Goal: Transaction & Acquisition: Purchase product/service

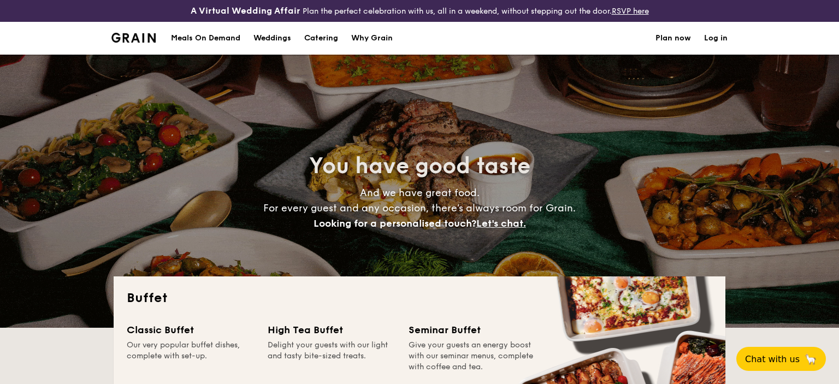
select select
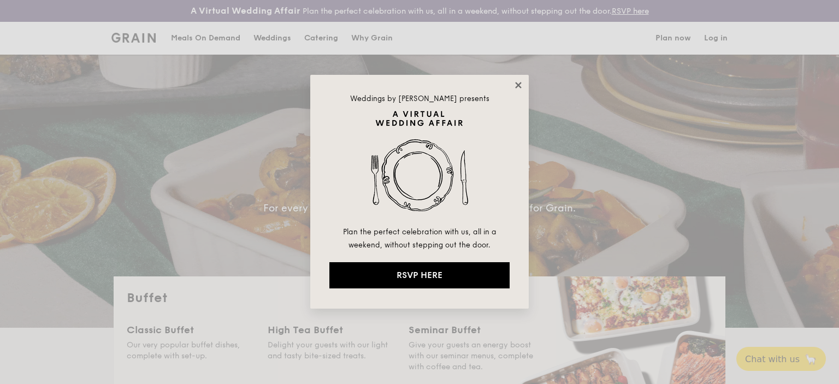
click at [519, 82] on icon at bounding box center [518, 85] width 10 height 10
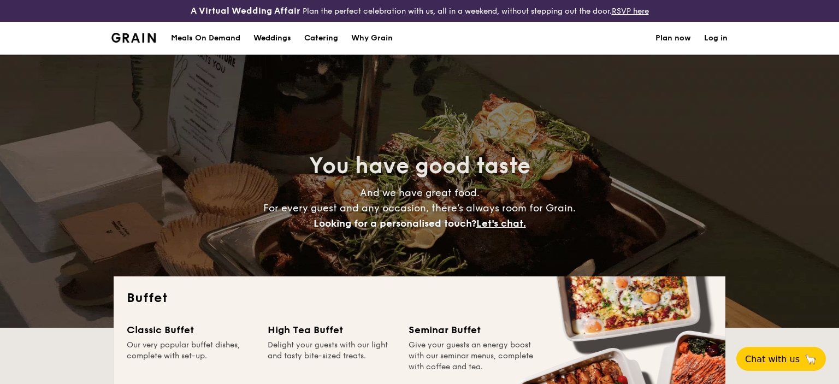
click at [375, 39] on div "Why Grain" at bounding box center [371, 38] width 41 height 33
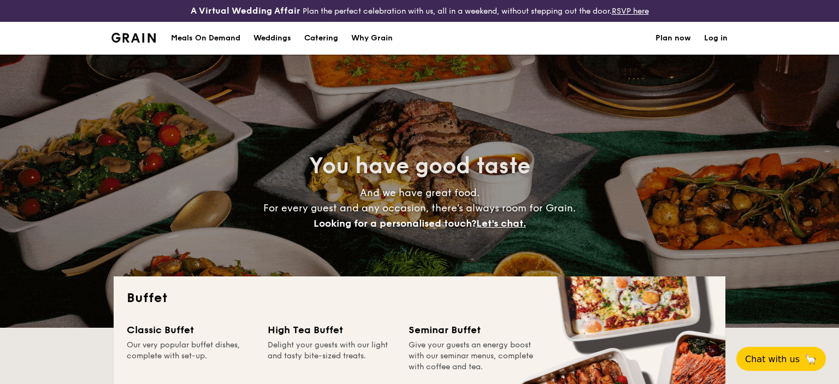
select select
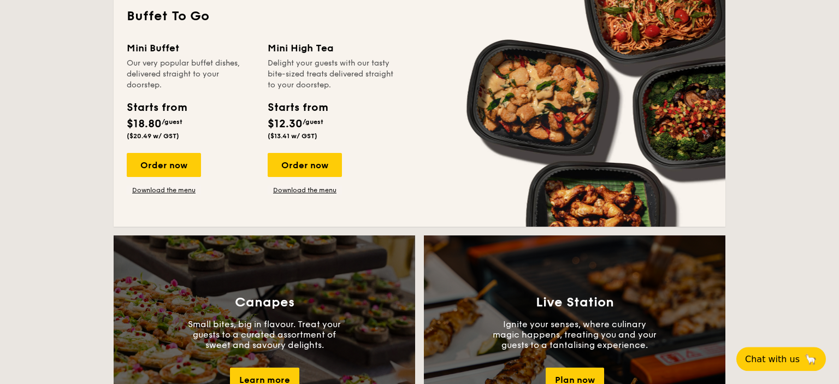
scroll to position [692, 0]
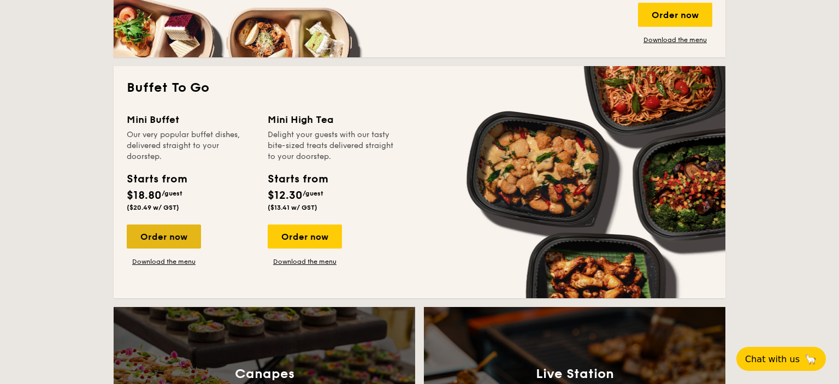
click at [157, 231] on div "Order now" at bounding box center [164, 236] width 74 height 24
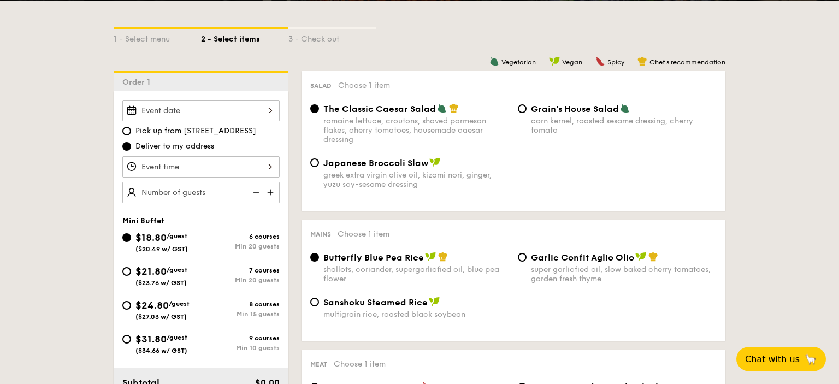
scroll to position [288, 0]
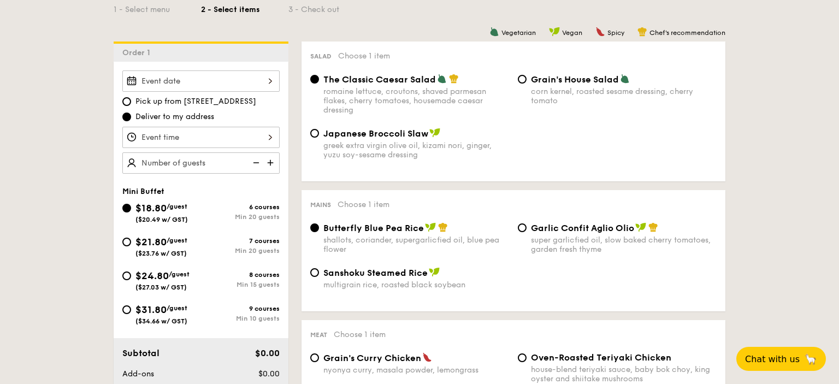
click at [206, 75] on input "Smoked Mesquite Whole Chicken brined in our in-house blend of herbs and spices,…" at bounding box center [200, 80] width 157 height 21
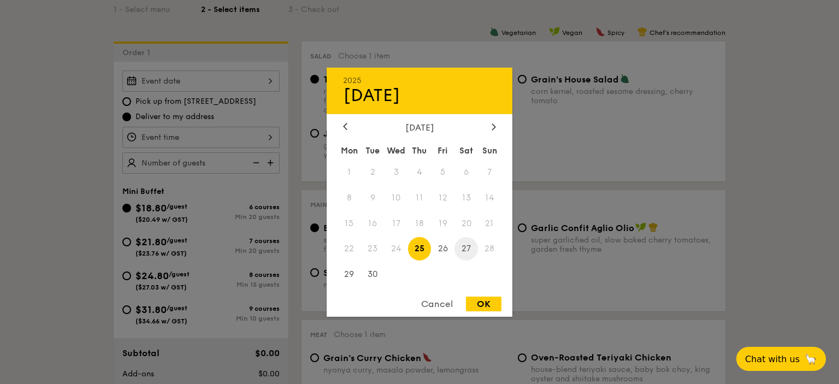
click at [464, 250] on span "27" at bounding box center [465, 248] width 23 height 23
click at [488, 299] on div "OK" at bounding box center [483, 303] width 35 height 15
type input "Sep 27, 2025"
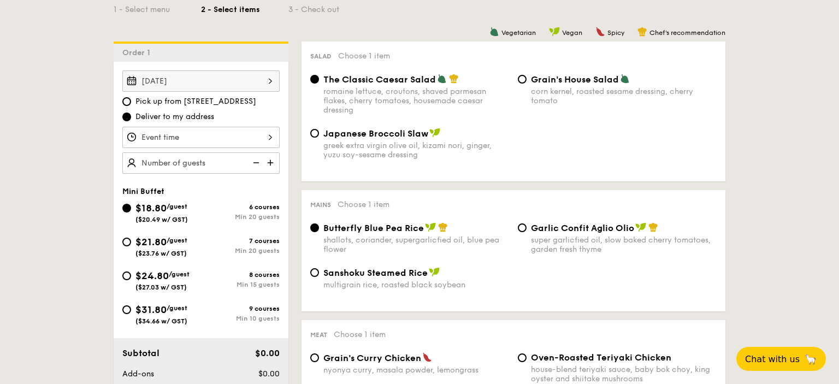
click at [173, 136] on input "Smoked Mesquite Whole Chicken brined in our in-house blend of herbs and spices,…" at bounding box center [200, 137] width 157 height 21
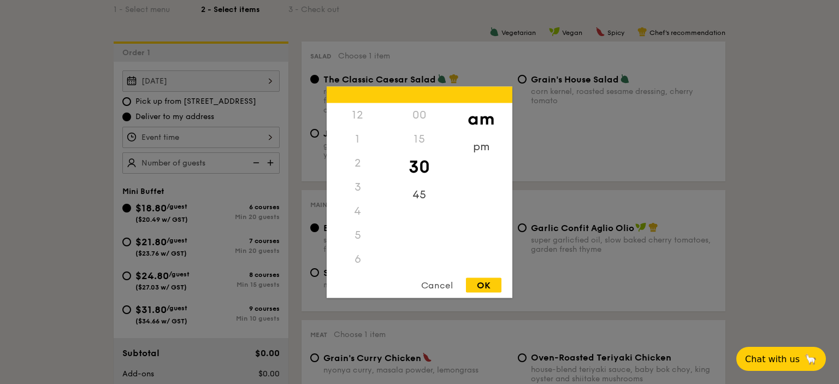
scroll to position [120, 0]
click at [471, 145] on div "pm" at bounding box center [481, 150] width 62 height 32
click at [361, 116] on div "5" at bounding box center [357, 119] width 62 height 32
click at [484, 289] on div "OK" at bounding box center [483, 284] width 35 height 15
type input "5:30PM"
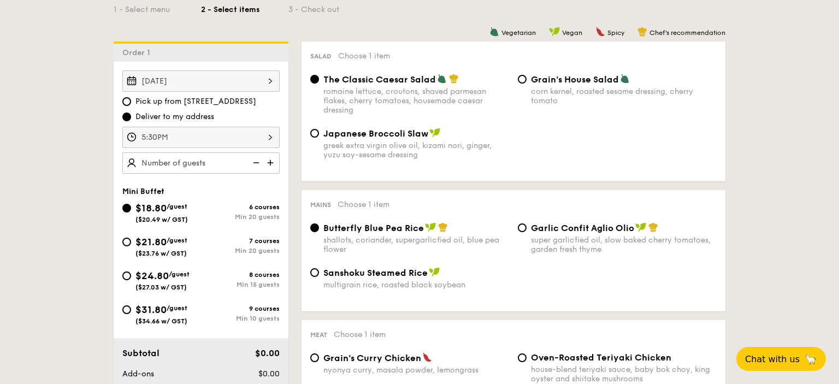
click at [274, 163] on img at bounding box center [271, 162] width 16 height 21
type input "20 guests"
click at [256, 164] on img at bounding box center [255, 162] width 16 height 21
click at [256, 162] on img at bounding box center [255, 162] width 16 height 21
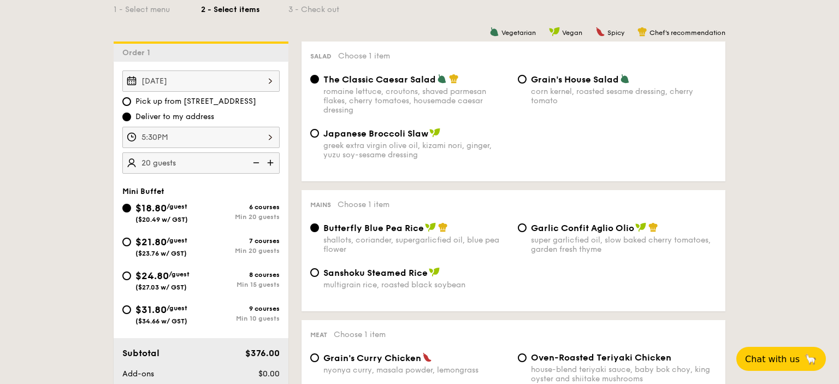
click at [256, 162] on img at bounding box center [255, 162] width 16 height 21
click at [127, 311] on input "$31.80 /guest ($34.66 w/ GST) 9 courses Min 10 guests" at bounding box center [126, 309] width 9 height 9
radio input "true"
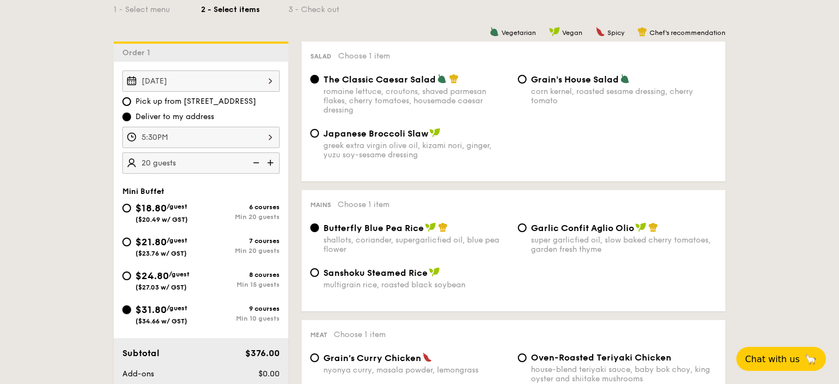
radio input "false"
radio input "true"
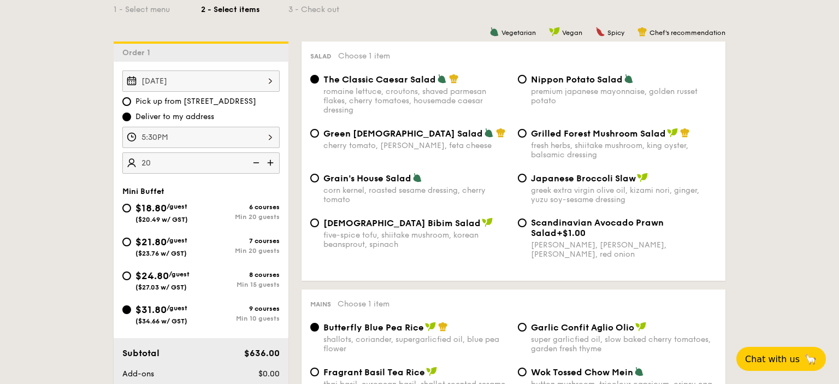
click at [188, 157] on div "20" at bounding box center [200, 162] width 157 height 21
click at [254, 163] on img at bounding box center [255, 162] width 16 height 21
click at [259, 164] on img at bounding box center [255, 162] width 16 height 21
click at [154, 162] on div "10" at bounding box center [200, 162] width 157 height 21
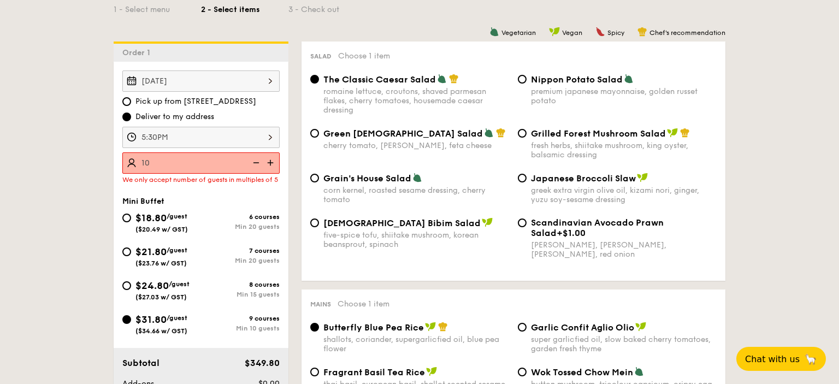
click at [256, 162] on img at bounding box center [255, 162] width 16 height 21
type input "10 guests"
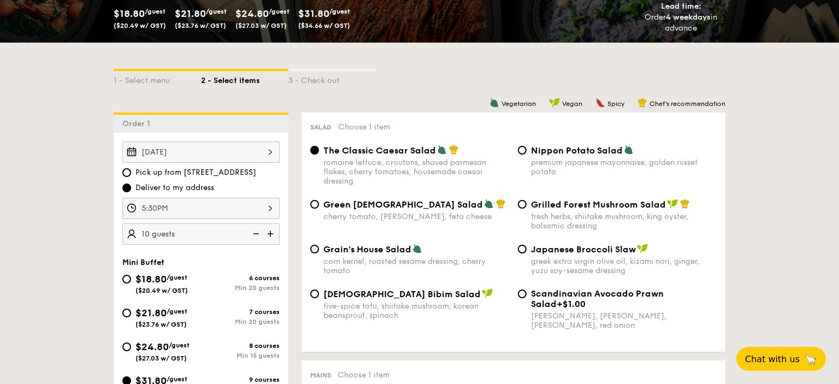
scroll to position [230, 0]
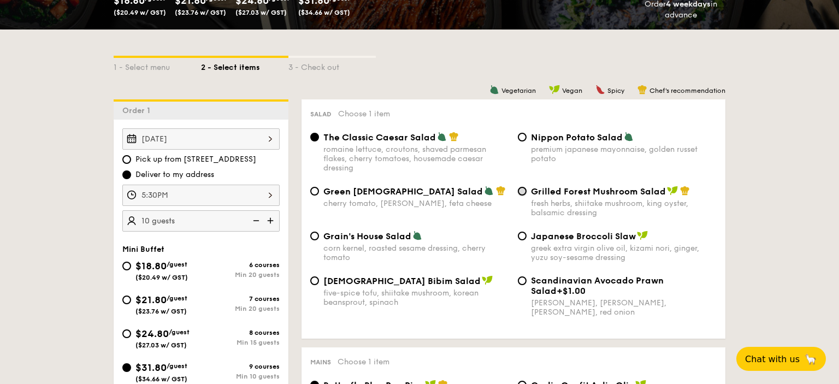
click at [523, 189] on input "Grilled Forest Mushroom Salad fresh herbs, shiitake mushroom, king oyster, bals…" at bounding box center [522, 191] width 9 height 9
radio input "true"
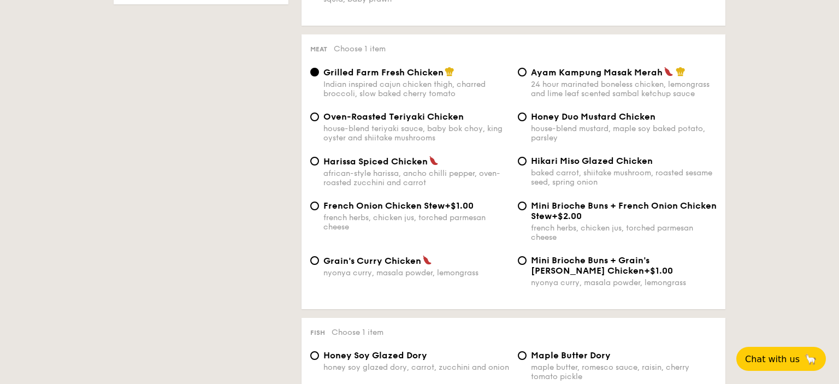
scroll to position [692, 0]
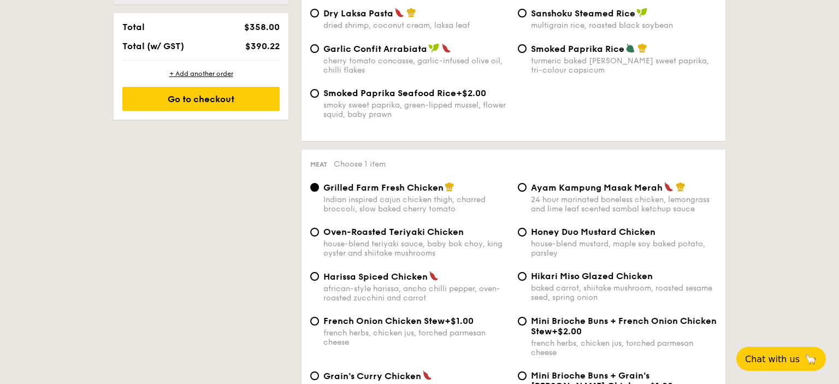
click at [527, 241] on div "Honey Duo Mustard Chicken house-blend mustard, maple soy baked potato, parsley" at bounding box center [616, 242] width 207 height 31
click at [521, 243] on div "Honey Duo Mustard Chicken house-blend mustard, maple soy baked potato, parsley" at bounding box center [616, 242] width 207 height 31
click at [521, 236] on input "Honey Duo Mustard Chicken house-blend mustard, maple soy baked potato, parsley" at bounding box center [522, 232] width 9 height 9
radio input "true"
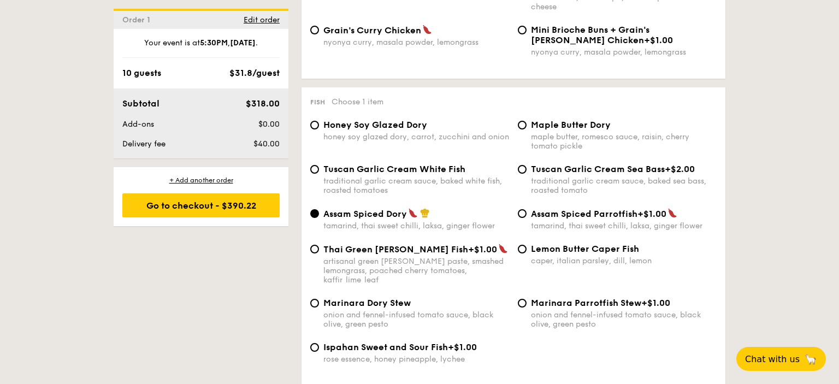
scroll to position [1095, 0]
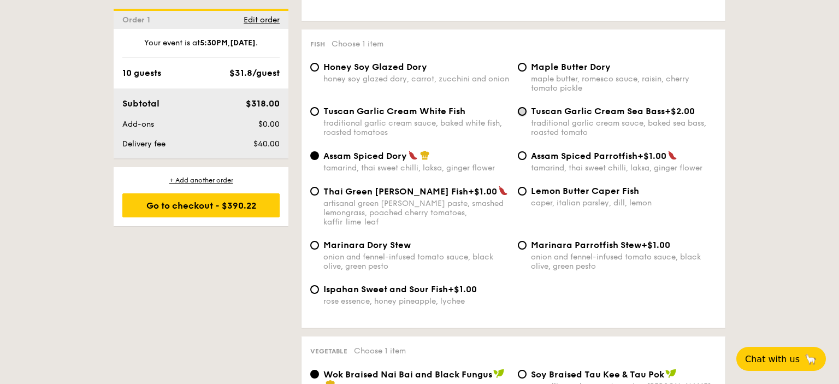
click at [525, 116] on input "Tuscan Garlic Cream Sea Bass +$2.00 traditional garlic cream sauce, baked sea b…" at bounding box center [522, 111] width 9 height 9
radio input "true"
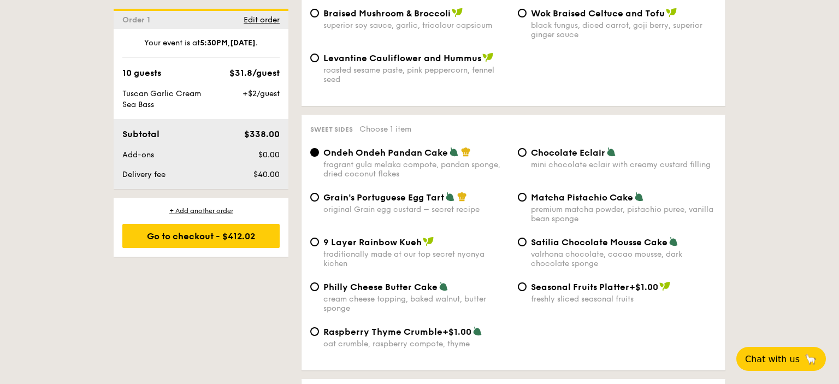
scroll to position [1614, 0]
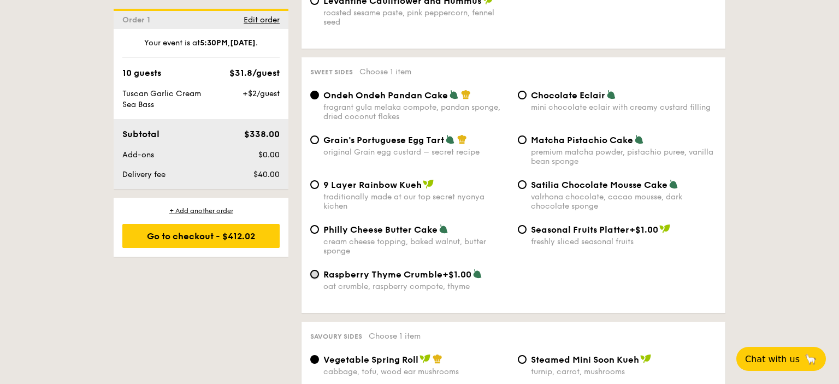
click at [317, 278] on input "Raspberry Thyme Crumble +$1.00 oat crumble, raspberry compote, thyme" at bounding box center [314, 274] width 9 height 9
radio input "true"
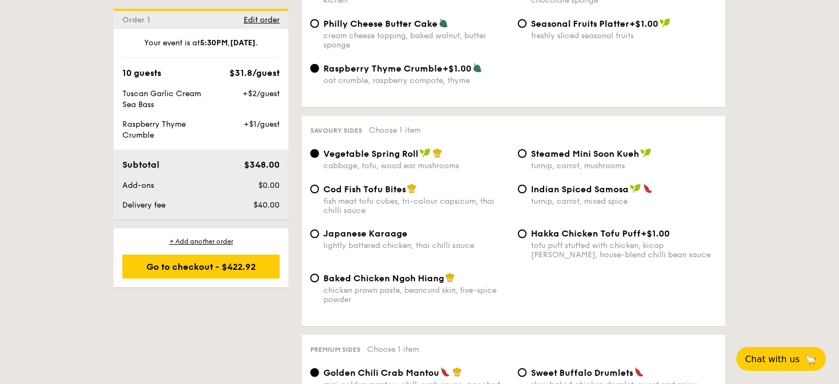
scroll to position [1845, 0]
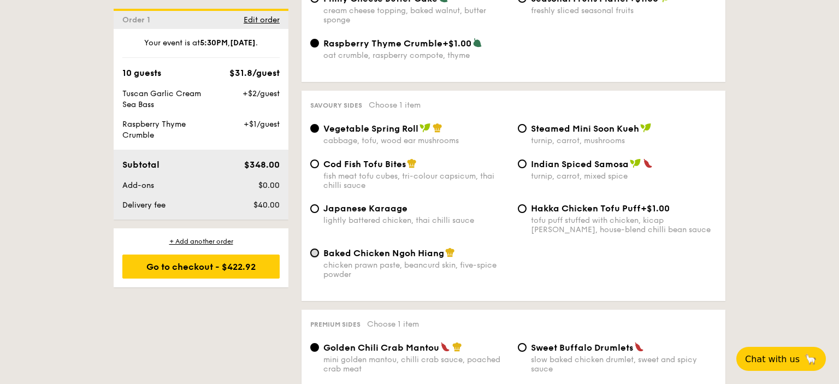
click at [314, 257] on input "Baked Chicken Ngoh Hiang chicken prawn paste, beancurd skin, five-spice powder" at bounding box center [314, 252] width 9 height 9
radio input "true"
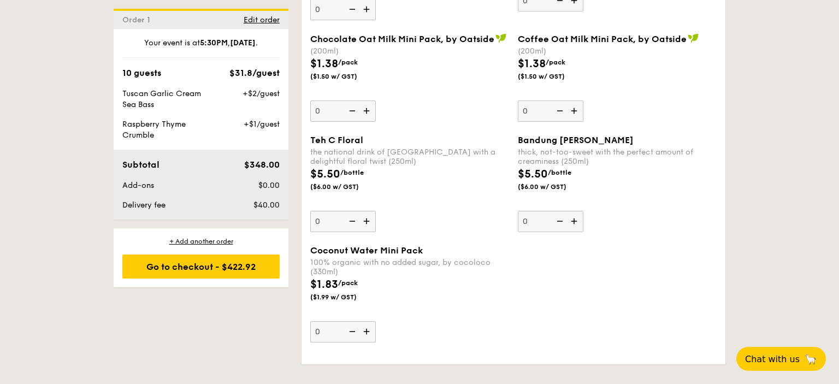
scroll to position [3459, 0]
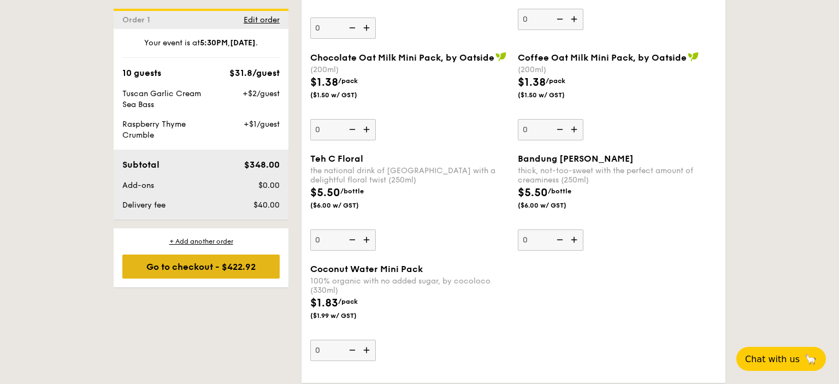
click at [192, 266] on div "Go to checkout - $422.92" at bounding box center [200, 266] width 157 height 24
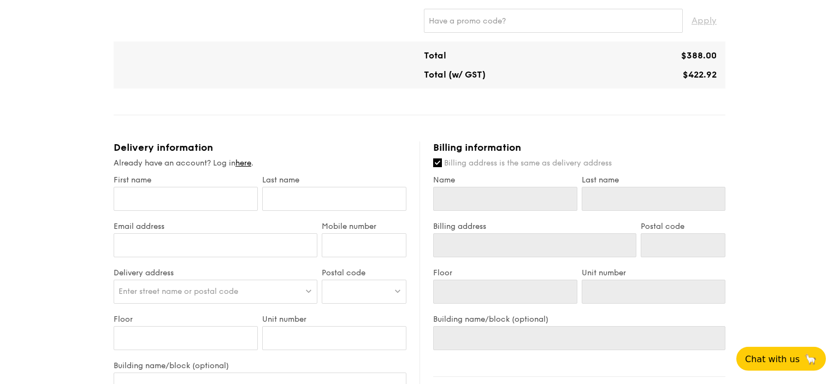
scroll to position [577, 0]
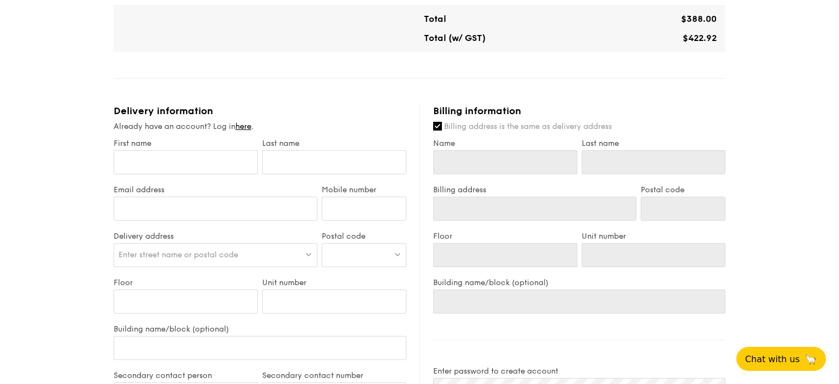
click at [196, 176] on div "First name" at bounding box center [185, 162] width 148 height 46
click at [210, 158] on input "First name" at bounding box center [186, 162] width 144 height 24
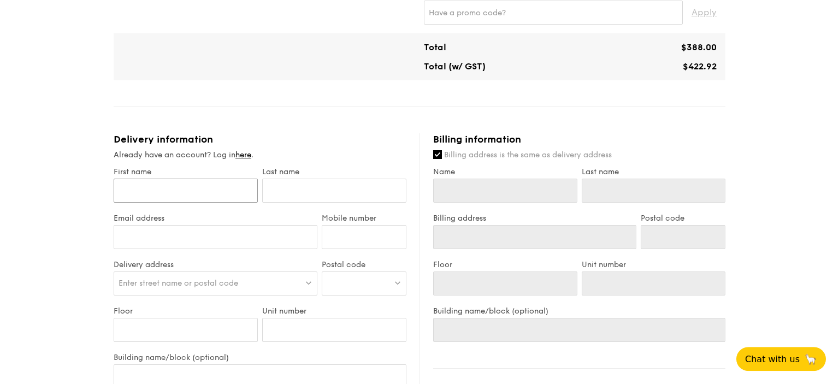
scroll to position [519, 0]
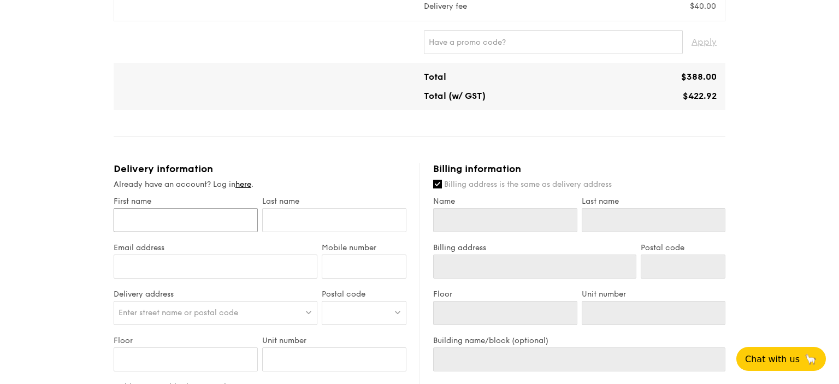
type input "D"
type input "Da"
type input "Dar"
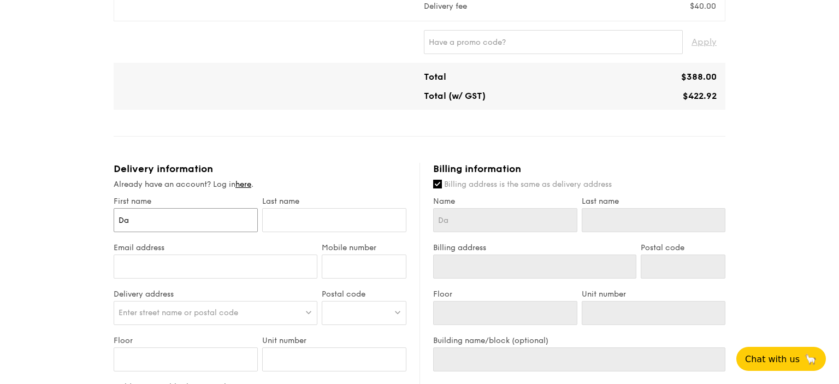
type input "Dar"
type input "Dary"
type input "Daryl"
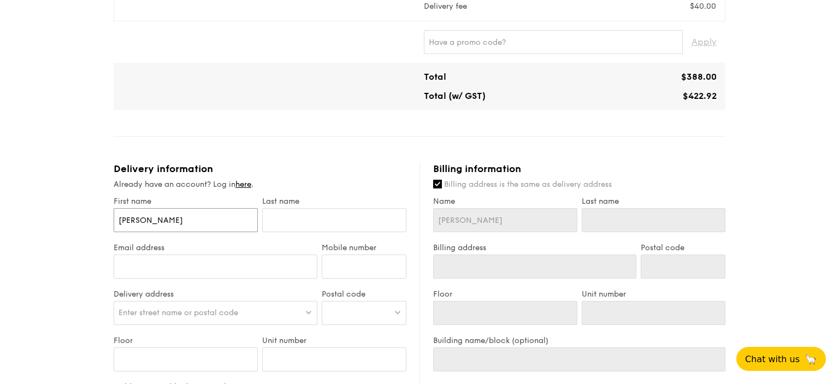
type input "Daryl"
type input "C"
type input "Ch"
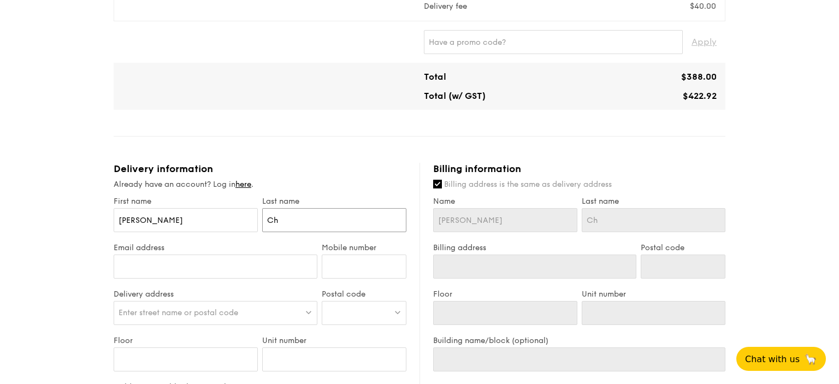
type input "Chi"
type input "Chia"
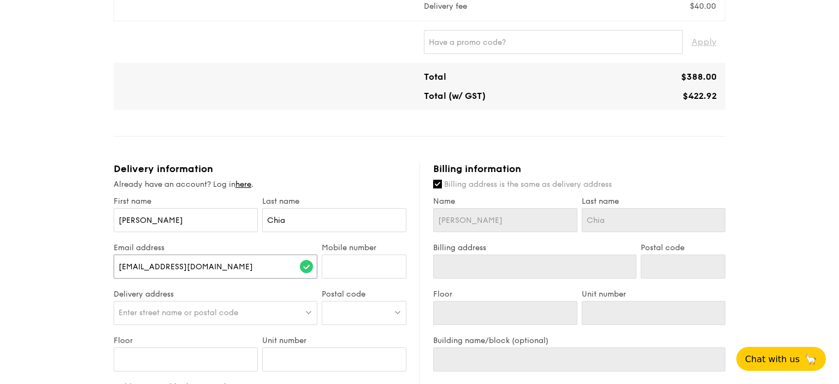
type input "darylchia@hotmail.com"
type input "93956609"
click at [248, 313] on div "Enter street name or postal code" at bounding box center [216, 313] width 204 height 24
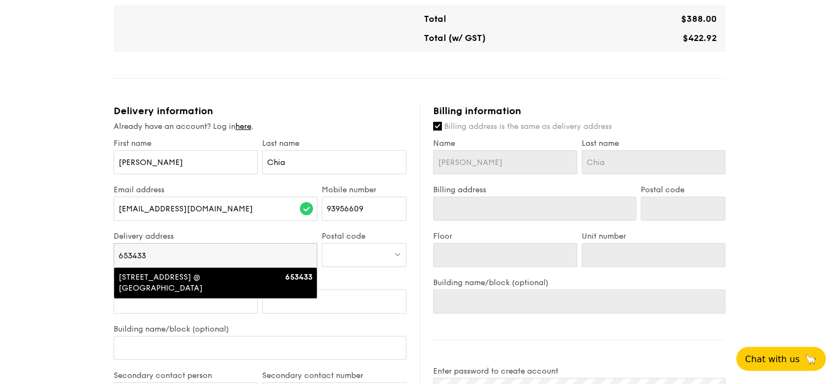
type input "653433"
click at [204, 279] on div "433C Bukit Batok West Avenue 8, West Scape @ Bukit Batok" at bounding box center [190, 283] width 145 height 22
type input "West Scape @ Bukit Batok, 433C Bukit Batok West Avenue 8"
type input "653433"
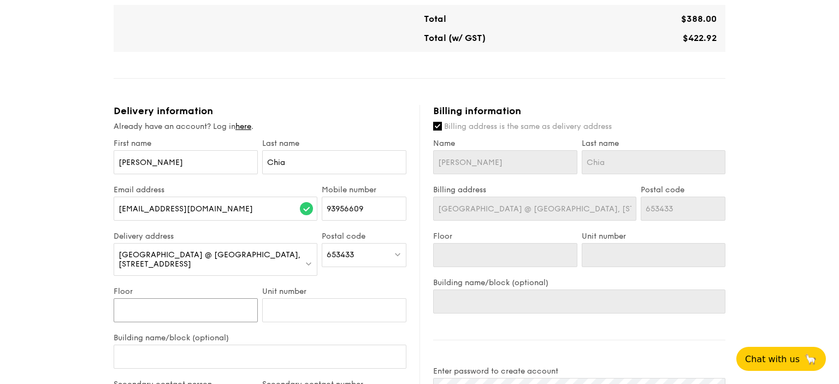
click at [194, 311] on input "Floor" at bounding box center [186, 310] width 144 height 24
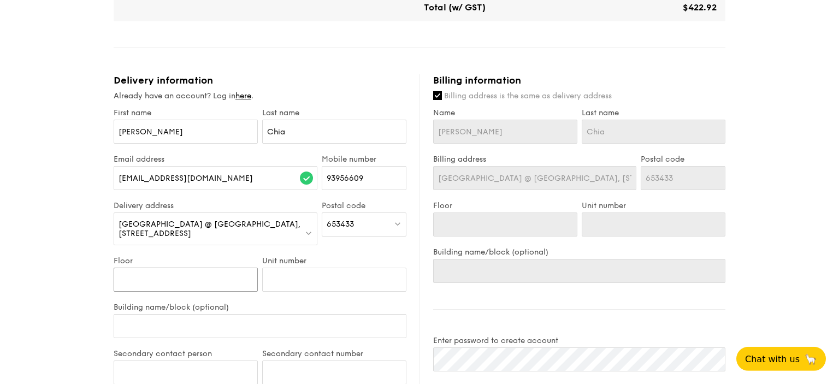
scroll to position [634, 0]
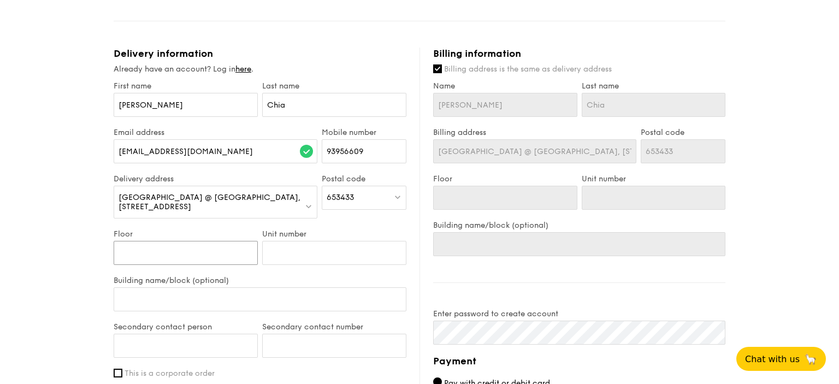
type input "1"
type input "12"
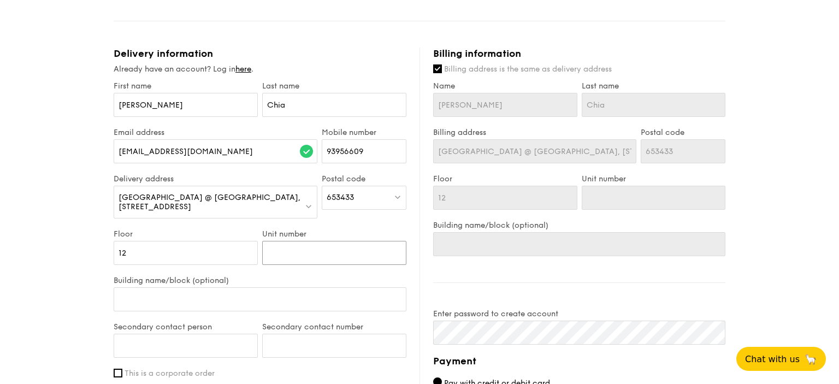
type input "1"
type input "15"
type input "152"
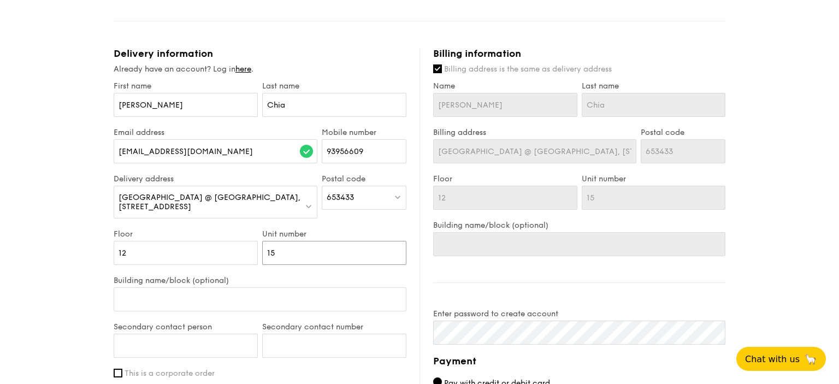
type input "152"
type input "1525"
click at [272, 296] on input "Building name/block (optional)" at bounding box center [260, 299] width 293 height 24
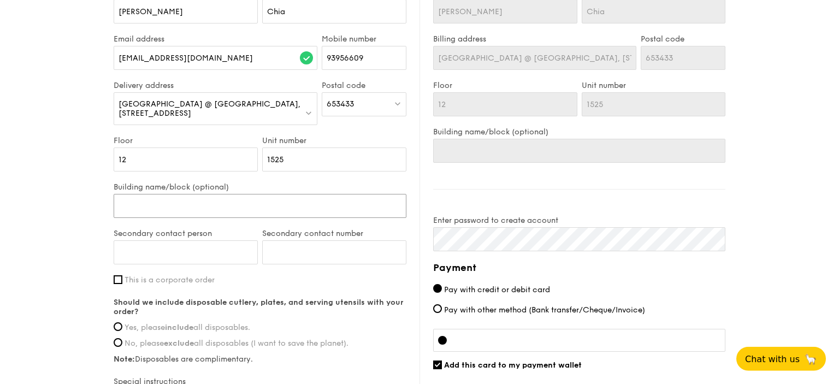
scroll to position [749, 0]
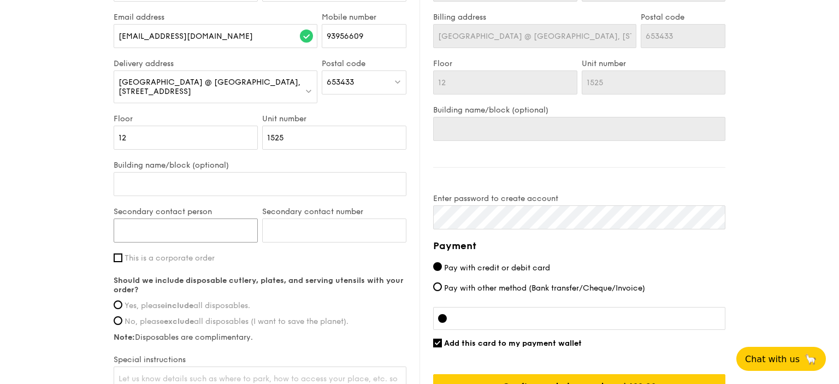
click at [168, 224] on input "Secondary contact person" at bounding box center [186, 230] width 144 height 24
type input "Esther"
click at [313, 232] on input "Secondary contact number" at bounding box center [334, 230] width 144 height 24
type input "81234189"
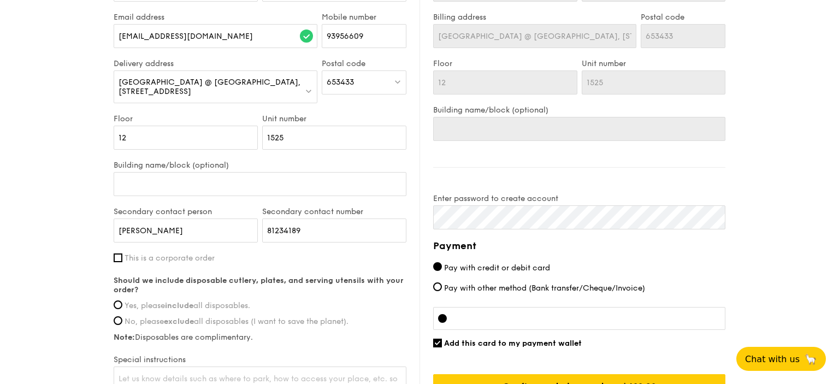
scroll to position [807, 0]
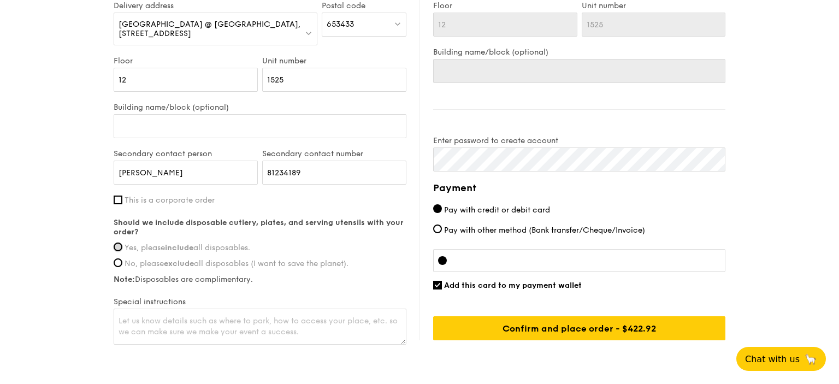
click at [115, 243] on input "Yes, please include all disposables." at bounding box center [118, 246] width 9 height 9
radio input "true"
click at [117, 243] on input "Yes, please include all disposables." at bounding box center [118, 246] width 9 height 9
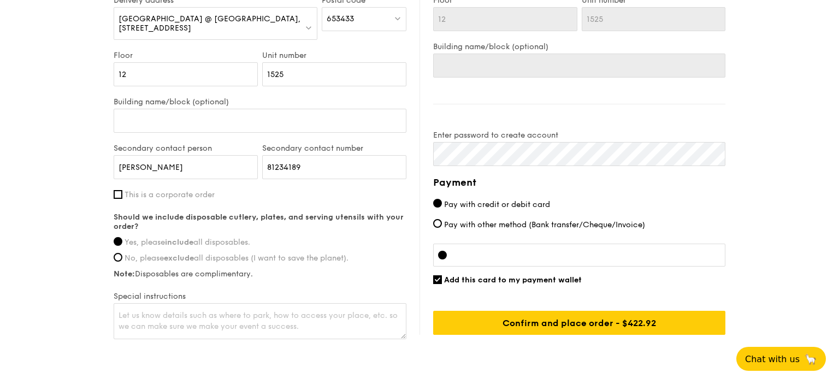
scroll to position [853, 0]
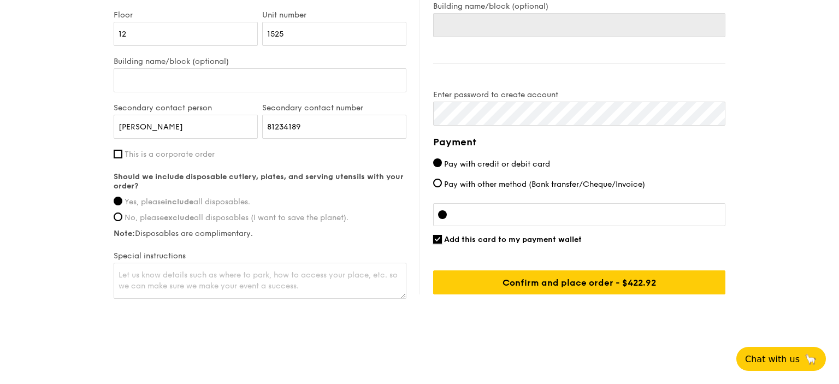
click at [440, 239] on input "Add this card to my payment wallet" at bounding box center [437, 239] width 9 height 9
checkbox input "false"
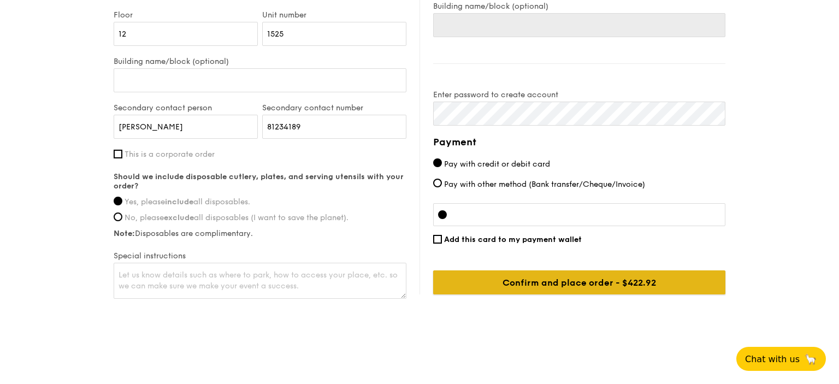
click at [597, 281] on input "Confirm and place order - $422.92" at bounding box center [579, 282] width 292 height 24
click at [573, 279] on input "Confirm and place order - $422.92" at bounding box center [579, 282] width 292 height 24
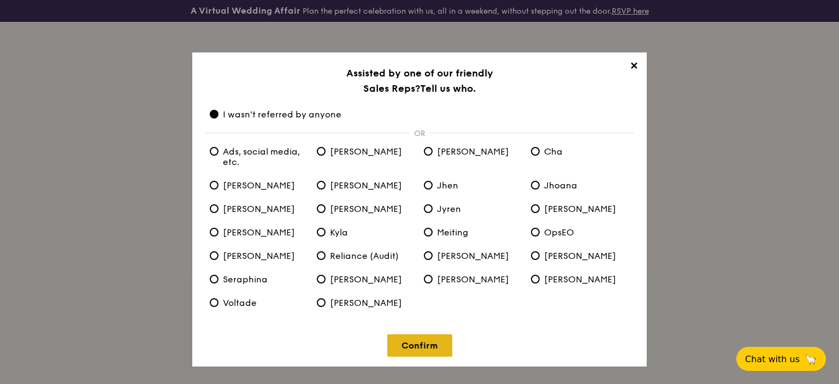
click at [435, 344] on link "Confirm" at bounding box center [419, 345] width 65 height 22
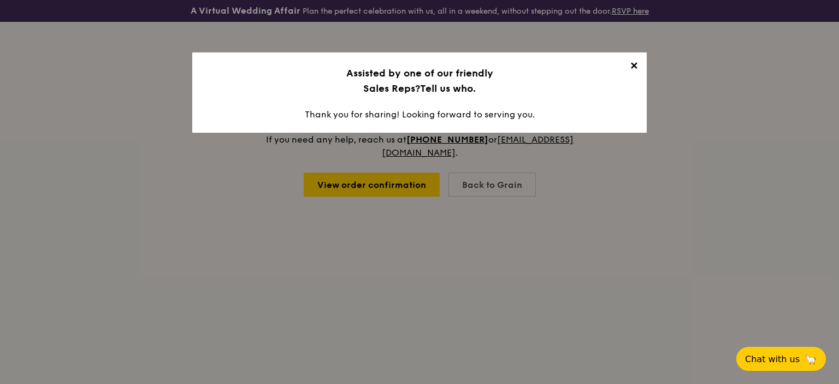
click at [633, 70] on span "✕" at bounding box center [633, 67] width 15 height 15
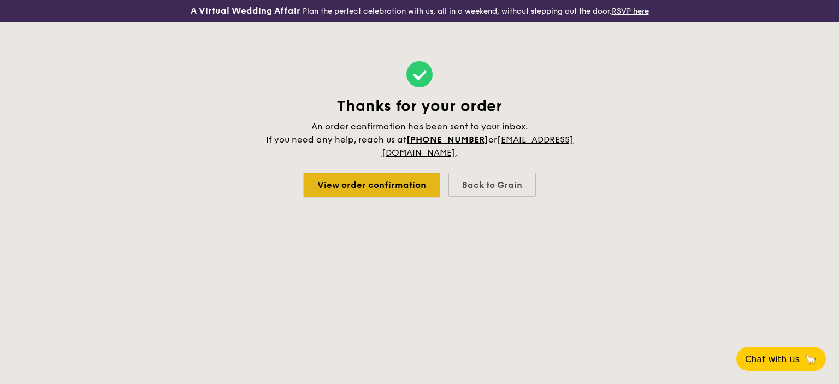
click at [369, 181] on link "View order confirmation" at bounding box center [372, 185] width 136 height 24
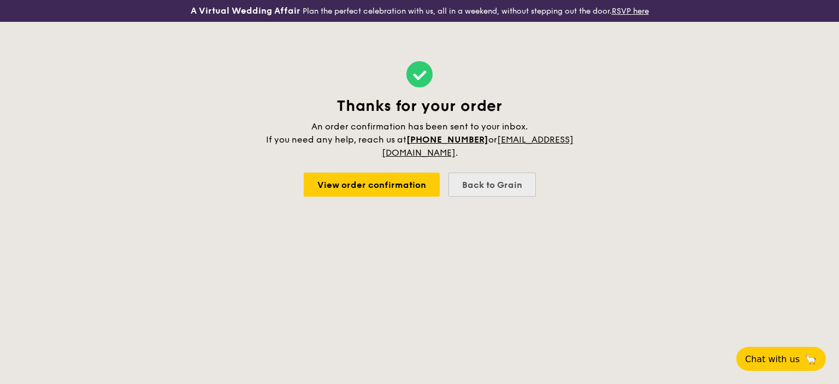
click at [491, 179] on div "Back to Grain" at bounding box center [491, 185] width 87 height 24
select select
